Goal: Task Accomplishment & Management: Manage account settings

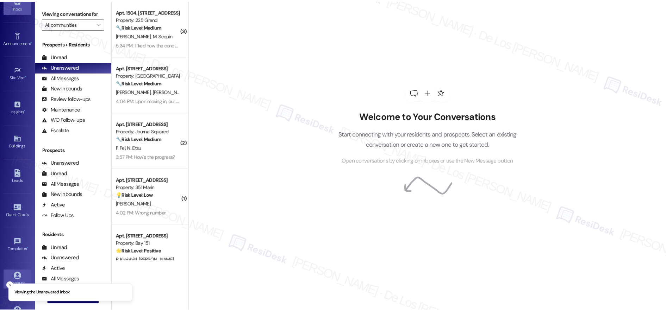
scroll to position [56, 0]
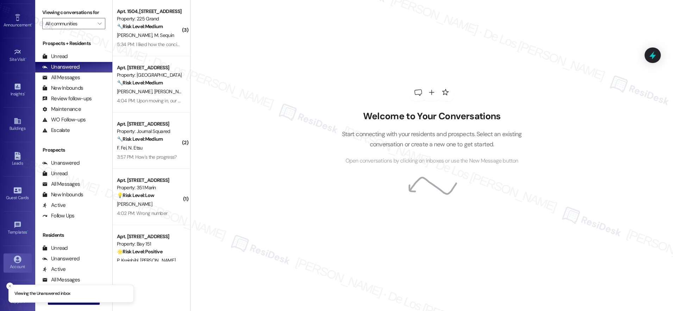
click at [16, 258] on icon at bounding box center [18, 260] width 8 height 8
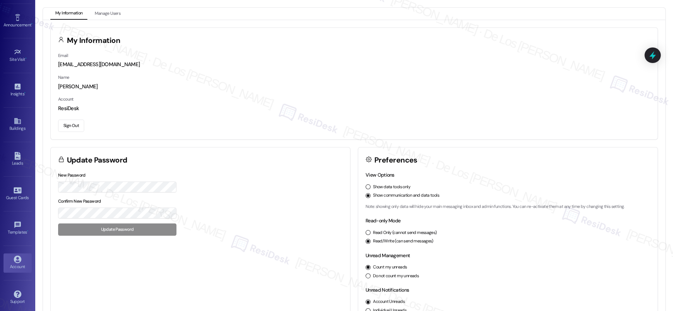
click at [67, 128] on button "Sign Out" at bounding box center [71, 126] width 26 height 12
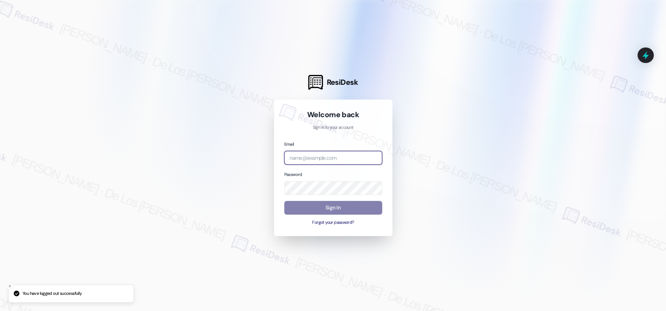
click at [327, 156] on input "email" at bounding box center [333, 158] width 98 height 14
click at [566, 94] on div at bounding box center [333, 155] width 666 height 311
click at [303, 158] on input "dermo" at bounding box center [333, 158] width 98 height 14
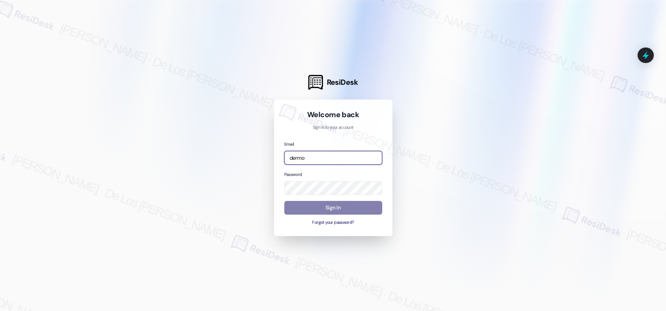
paste input "automated-surveys-dermot-jessel.delossantos@dermot.com"
type input "automated-surveys-dermot-jessel.delossantos@dermot.com"
